Goal: Find specific page/section: Find specific page/section

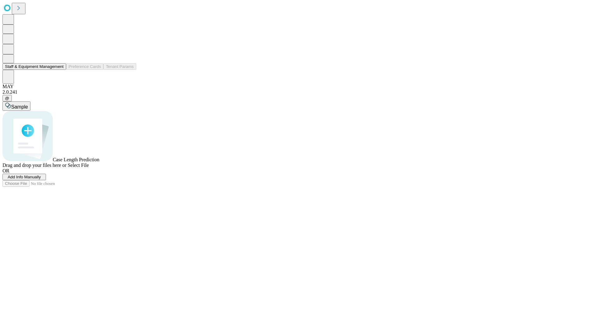
click at [59, 70] on button "Staff & Equipment Management" at bounding box center [34, 66] width 64 height 7
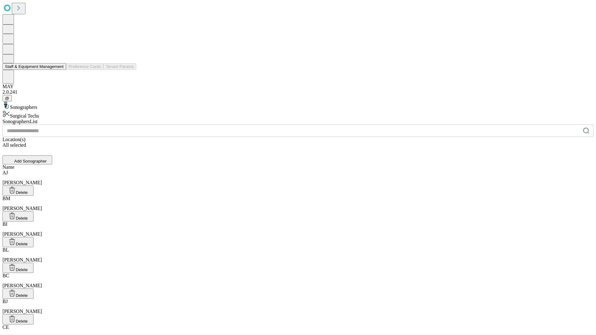
click at [59, 70] on button "Staff & Equipment Management" at bounding box center [34, 66] width 64 height 7
